Goal: Transaction & Acquisition: Purchase product/service

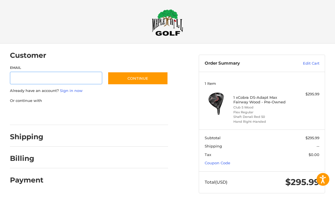
scroll to position [2, 0]
click at [224, 164] on link "Coupon Code" at bounding box center [218, 162] width 26 height 5
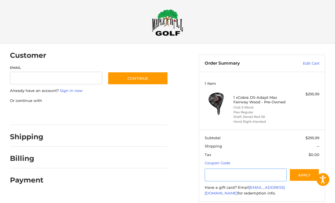
click at [258, 175] on input "Gift Certificate or Coupon Code" at bounding box center [246, 174] width 82 height 13
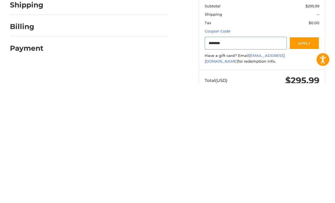
type input "********"
click at [309, 157] on button "Apply" at bounding box center [304, 163] width 30 height 13
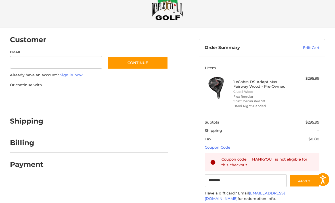
scroll to position [20, 0]
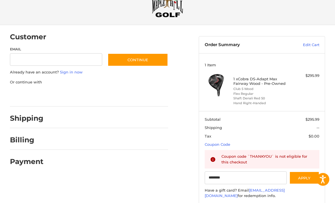
click at [311, 47] on link "Edit Cart" at bounding box center [301, 45] width 37 height 6
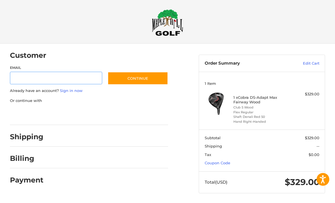
scroll to position [2, 0]
click at [229, 162] on link "Coupon Code" at bounding box center [218, 162] width 26 height 5
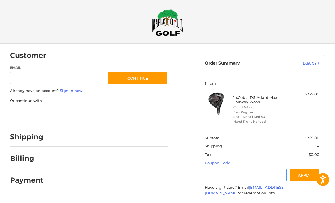
click at [247, 172] on input "Gift Certificate or Coupon Code" at bounding box center [246, 174] width 82 height 13
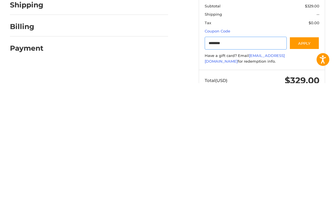
type input "********"
click at [303, 157] on button "Apply" at bounding box center [304, 163] width 30 height 13
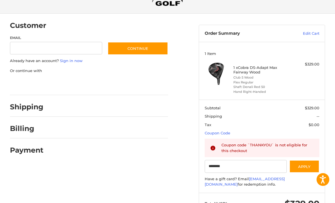
click at [314, 33] on link "Edit Cart" at bounding box center [301, 34] width 37 height 6
